Goal: Navigation & Orientation: Find specific page/section

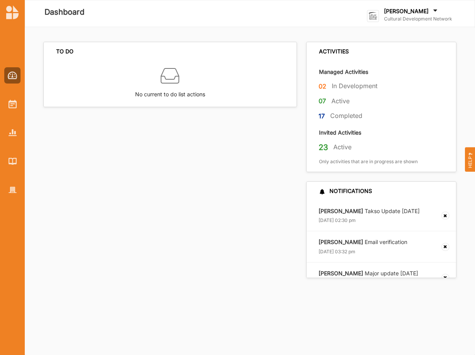
click at [402, 16] on label "Cultural Development Network" at bounding box center [418, 19] width 68 height 6
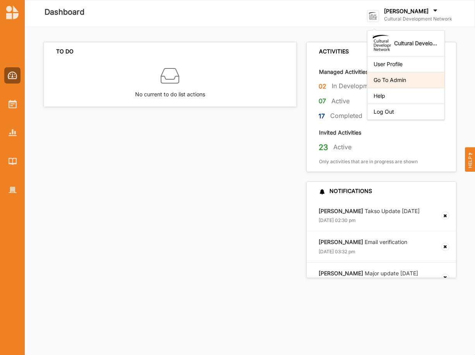
click at [402, 80] on div "Go To Admin" at bounding box center [405, 80] width 65 height 7
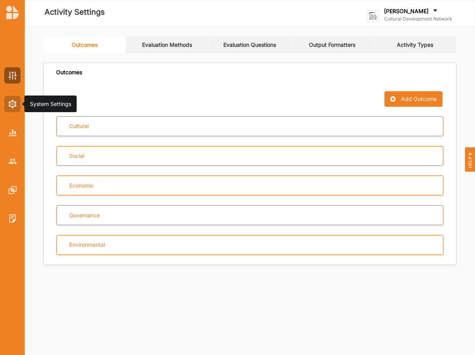
click at [12, 104] on img at bounding box center [13, 104] width 8 height 9
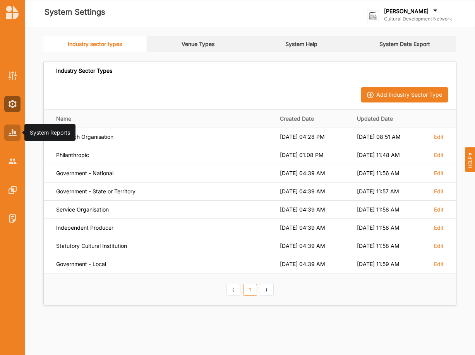
click at [14, 130] on img at bounding box center [13, 132] width 8 height 7
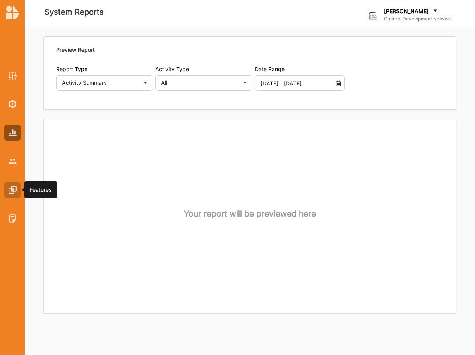
click at [11, 189] on img at bounding box center [13, 190] width 8 height 8
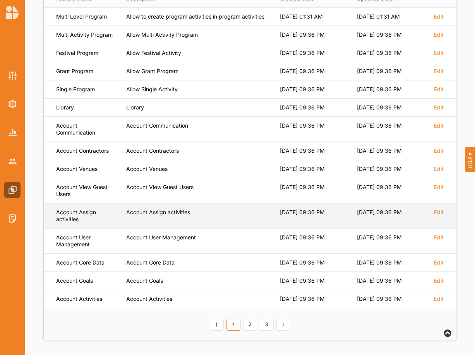
scroll to position [128, 0]
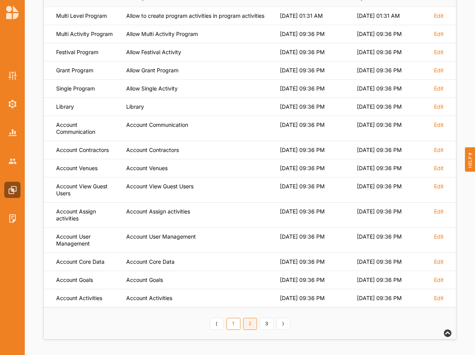
click at [250, 325] on link "2" at bounding box center [250, 324] width 14 height 12
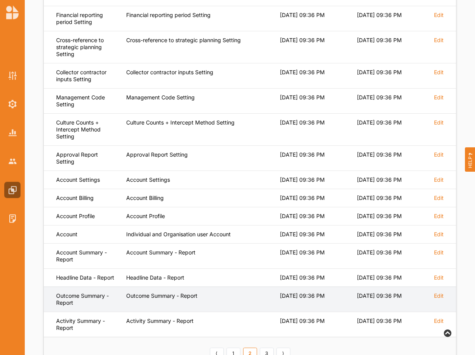
scroll to position [177, 0]
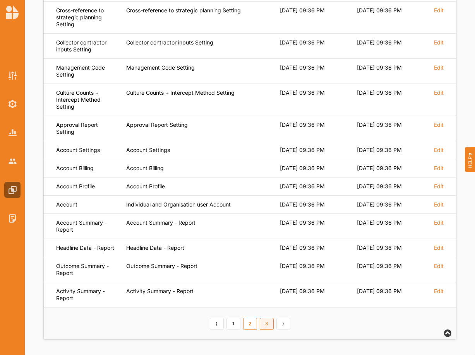
click at [265, 325] on link "3" at bounding box center [267, 324] width 14 height 12
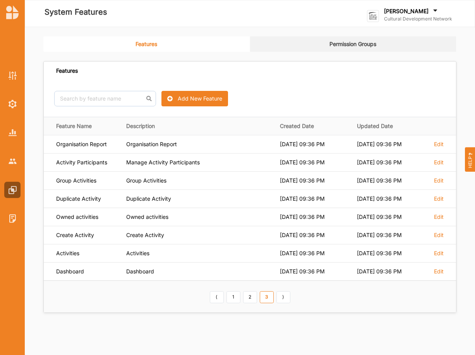
scroll to position [0, 0]
click at [250, 296] on link "2" at bounding box center [250, 297] width 14 height 12
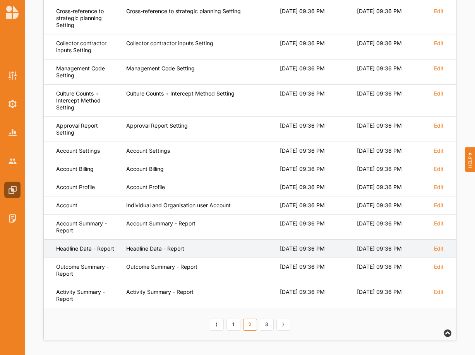
scroll to position [177, 0]
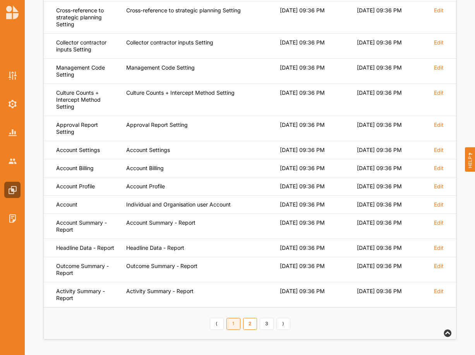
click at [232, 322] on link "1" at bounding box center [233, 324] width 14 height 12
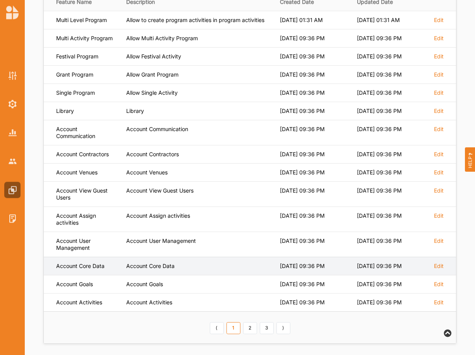
scroll to position [128, 0]
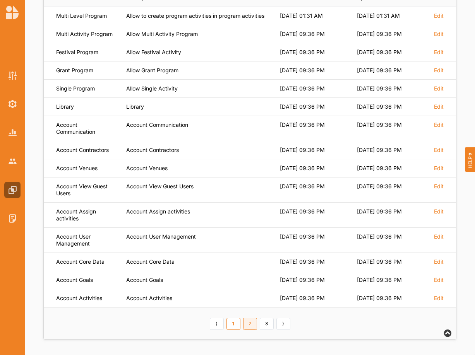
click at [252, 324] on link "2" at bounding box center [250, 324] width 14 height 12
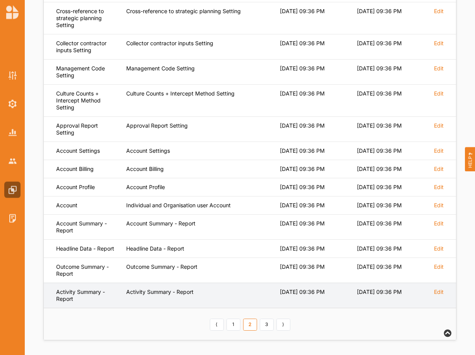
scroll to position [177, 0]
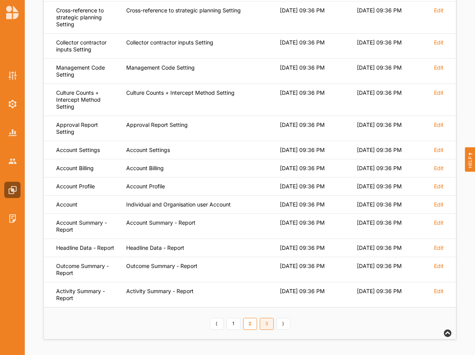
click at [265, 325] on link "3" at bounding box center [267, 324] width 14 height 12
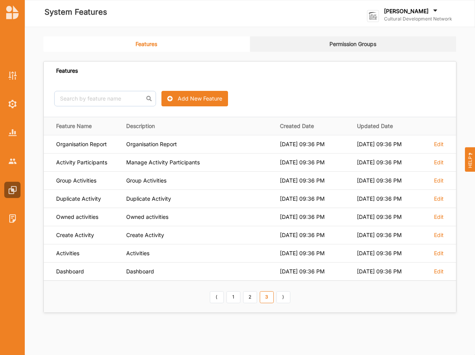
scroll to position [0, 0]
click at [354, 44] on link "Permission Groups" at bounding box center [353, 43] width 207 height 15
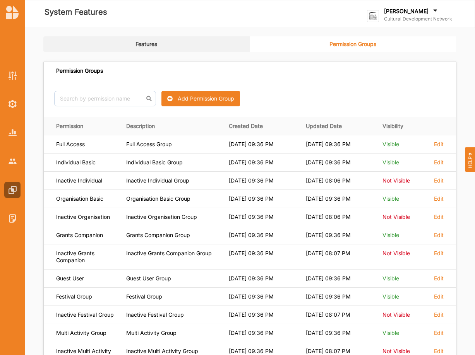
click at [149, 43] on link "Features" at bounding box center [146, 43] width 207 height 15
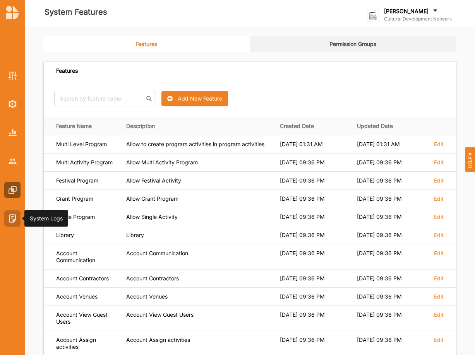
click at [11, 218] on img at bounding box center [13, 218] width 8 height 8
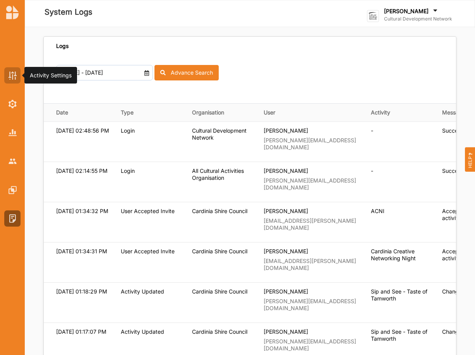
click at [11, 75] on img at bounding box center [13, 76] width 8 height 8
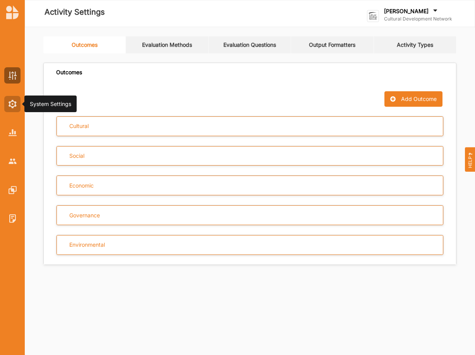
click at [6, 106] on div at bounding box center [12, 104] width 16 height 16
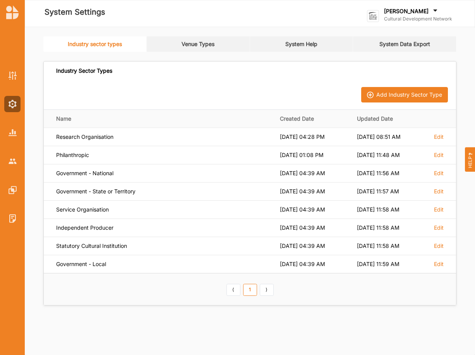
click at [306, 43] on link "System Help" at bounding box center [301, 43] width 103 height 15
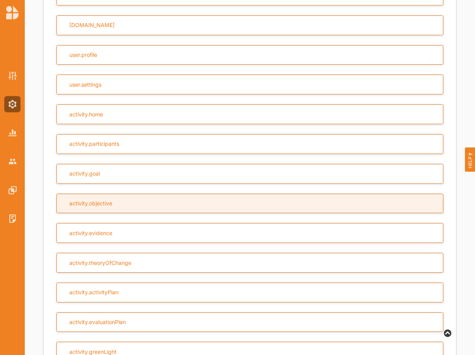
scroll to position [237, 0]
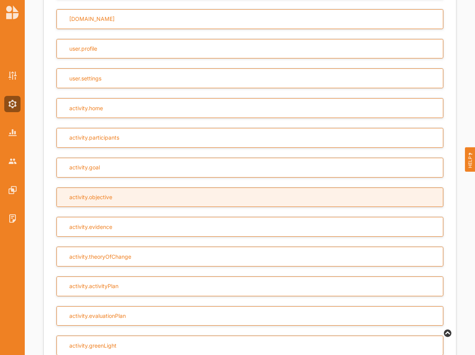
click at [114, 199] on div "activity.objective" at bounding box center [249, 198] width 386 height 20
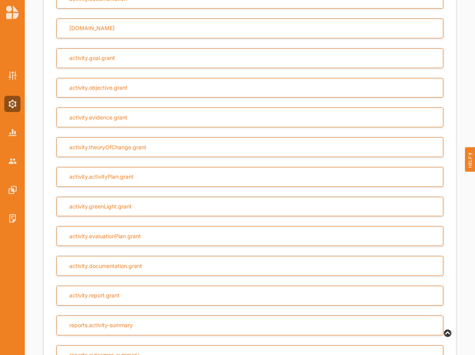
scroll to position [733, 0]
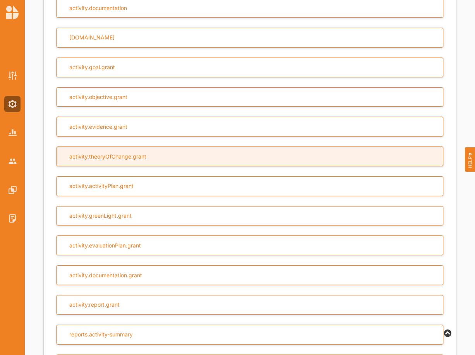
click at [125, 154] on div "activity.theoryOfChange.grant" at bounding box center [107, 156] width 77 height 7
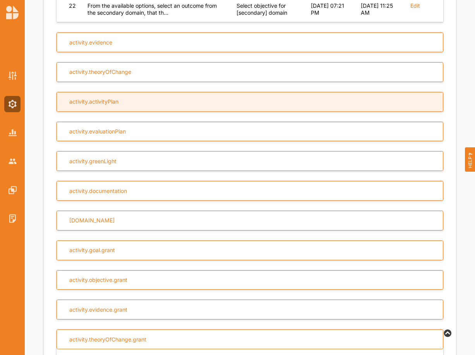
scroll to position [549, 0]
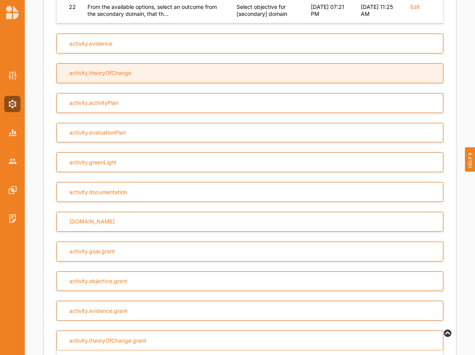
click at [118, 76] on div "activity.theoryOfChange" at bounding box center [100, 73] width 62 height 7
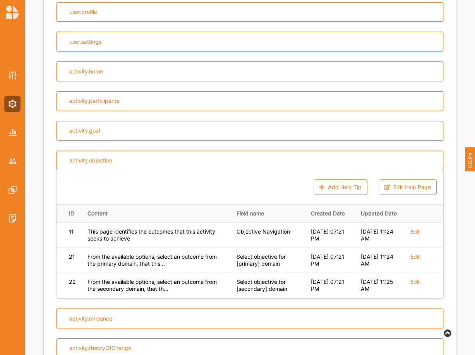
scroll to position [272, 0]
